Goal: Find specific page/section: Find specific page/section

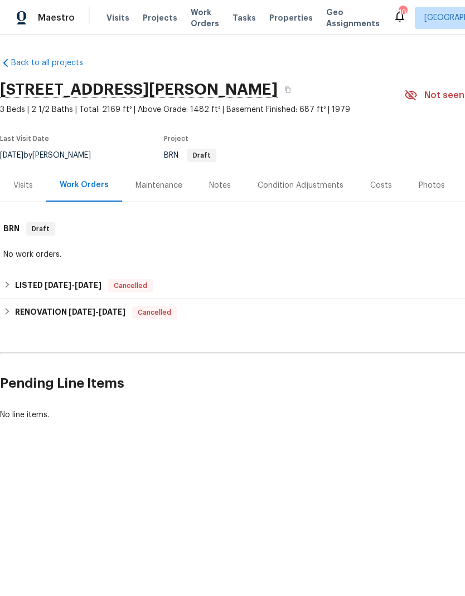
click at [280, 22] on span "Properties" at bounding box center [290, 17] width 43 height 11
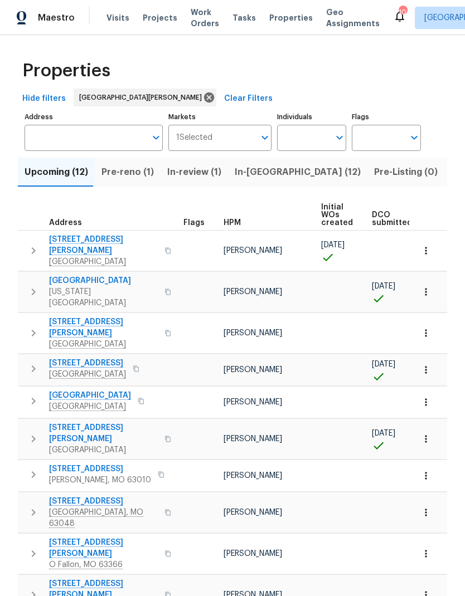
click at [71, 358] on span "[STREET_ADDRESS]" at bounding box center [87, 363] width 77 height 11
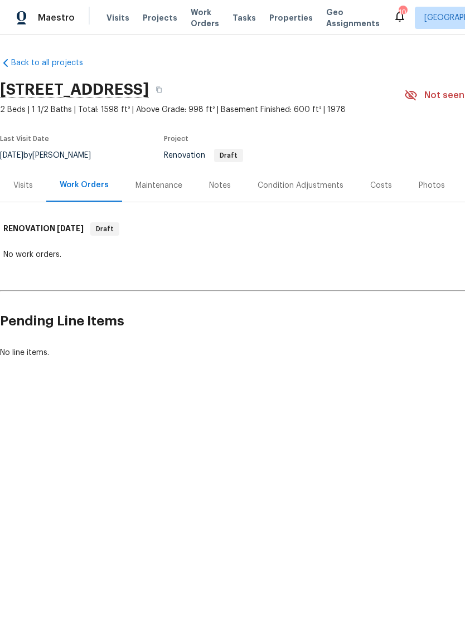
click at [23, 185] on div "Visits" at bounding box center [22, 185] width 19 height 11
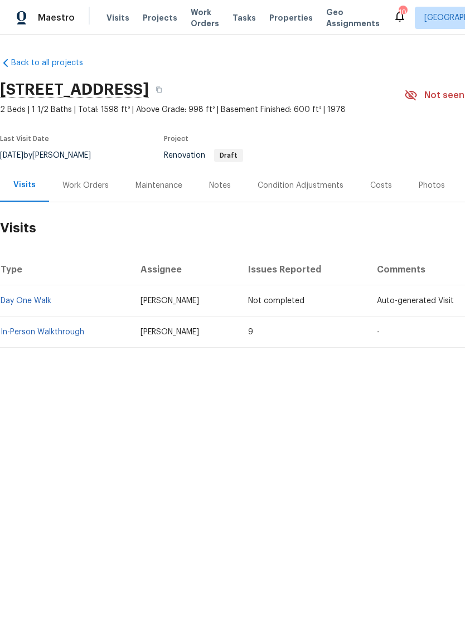
click at [374, 191] on div "Costs" at bounding box center [380, 185] width 48 height 33
